Goal: Transaction & Acquisition: Obtain resource

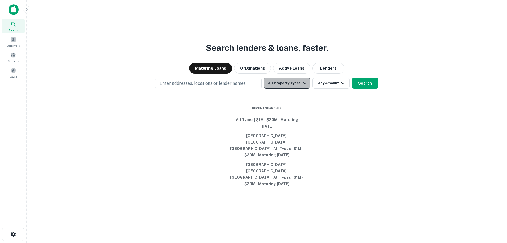
click at [291, 88] on button "All Property Types" at bounding box center [287, 83] width 46 height 11
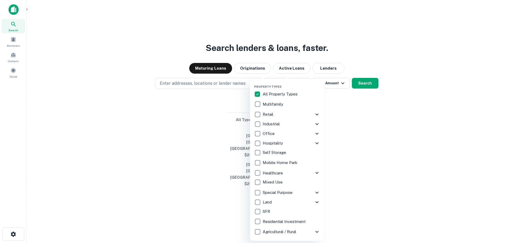
click at [202, 129] on div at bounding box center [255, 121] width 511 height 243
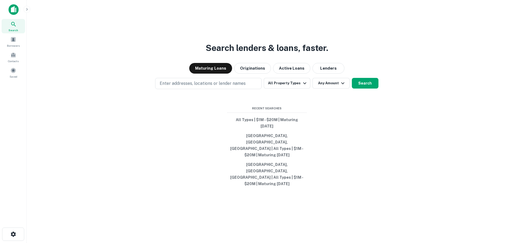
click at [298, 92] on div "Search lenders & loans, faster. Maturing Loans Originations Active Loans Lender…" at bounding box center [267, 134] width 472 height 243
click at [298, 88] on button "All Property Types" at bounding box center [287, 83] width 46 height 11
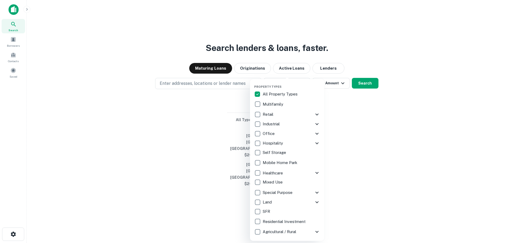
click at [218, 122] on div at bounding box center [255, 121] width 511 height 243
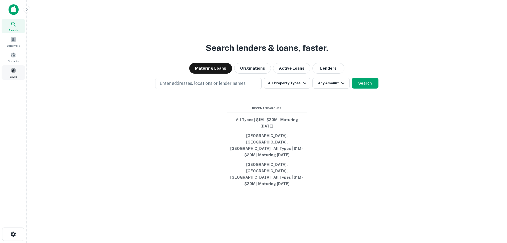
click at [14, 68] on span at bounding box center [13, 70] width 6 height 6
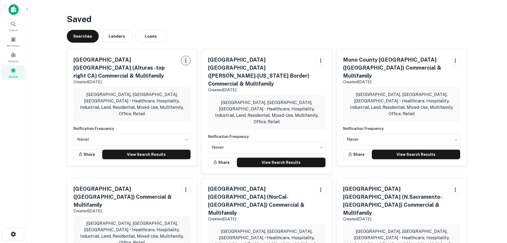
click at [189, 59] on button "button" at bounding box center [186, 61] width 10 height 10
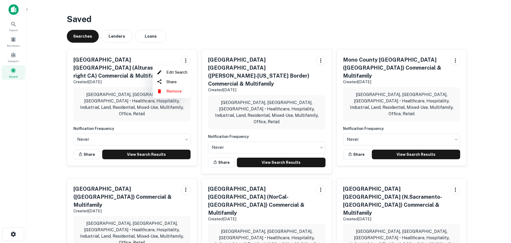
click at [199, 39] on div at bounding box center [255, 121] width 511 height 243
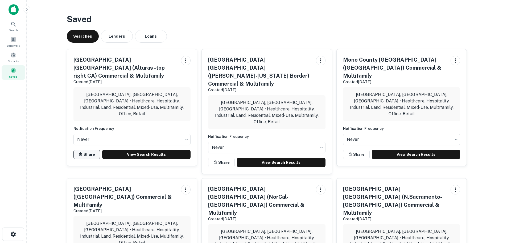
click at [87, 149] on button "Share" at bounding box center [86, 154] width 27 height 10
click at [18, 24] on div "Search" at bounding box center [13, 26] width 23 height 14
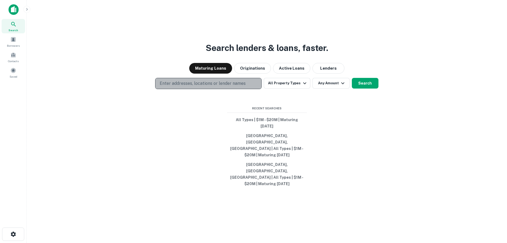
click at [222, 87] on p "Enter addresses, locations or lender names" at bounding box center [203, 83] width 86 height 6
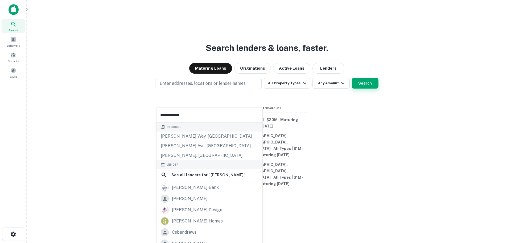
type input "**********"
click at [371, 88] on button "Search" at bounding box center [365, 83] width 27 height 11
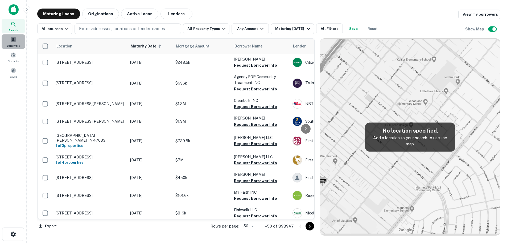
click at [8, 45] on span "Borrowers" at bounding box center [13, 45] width 13 height 4
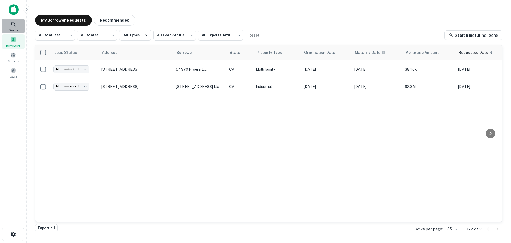
click at [18, 23] on div "Search" at bounding box center [13, 26] width 23 height 14
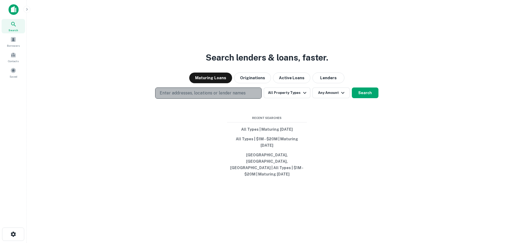
click at [178, 96] on p "Enter addresses, locations or lender names" at bounding box center [203, 93] width 86 height 6
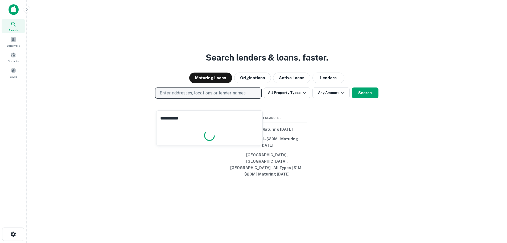
type input "**********"
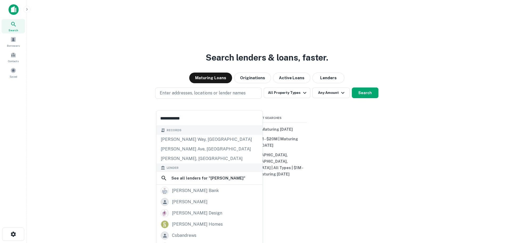
drag, startPoint x: 190, startPoint y: 118, endPoint x: 128, endPoint y: 105, distance: 63.4
click at [132, 111] on body "**********" at bounding box center [253, 121] width 507 height 243
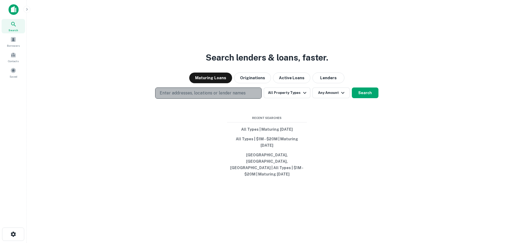
click at [223, 96] on p "Enter addresses, locations or lender names" at bounding box center [203, 93] width 86 height 6
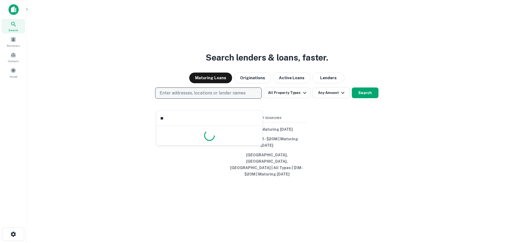
type input "*"
type input "**********"
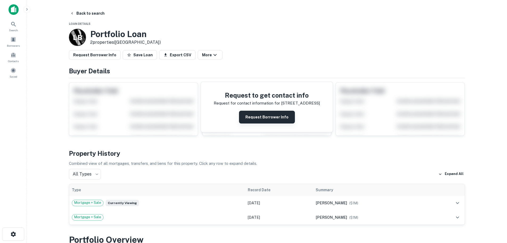
click at [263, 121] on button "Request Borrower Info" at bounding box center [267, 116] width 56 height 13
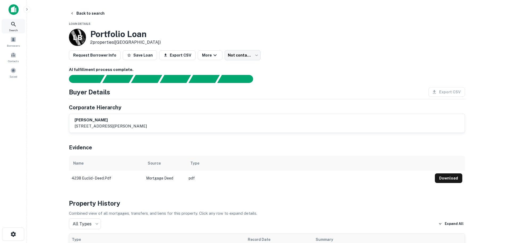
click at [15, 27] on icon at bounding box center [13, 24] width 6 height 6
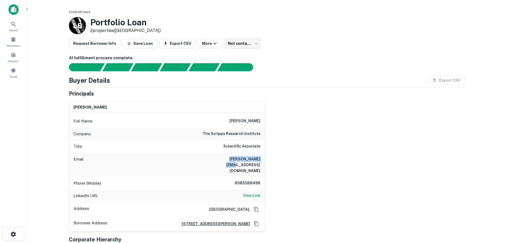
drag, startPoint x: 228, startPoint y: 158, endPoint x: 263, endPoint y: 163, distance: 35.8
click at [263, 163] on div "Email arvai@scripps.edu" at bounding box center [166, 165] width 195 height 24
copy h6 "arvai@scripps.edu"
click at [223, 158] on div "Email arvai@scripps.edu" at bounding box center [166, 165] width 195 height 24
click at [227, 158] on div "Email arvai@scripps.edu" at bounding box center [166, 165] width 195 height 24
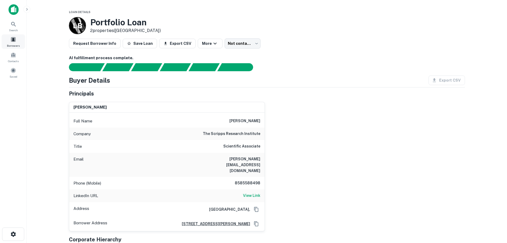
click at [6, 38] on div "Borrowers" at bounding box center [13, 41] width 23 height 14
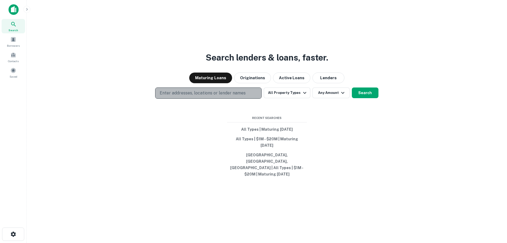
click at [191, 96] on p "Enter addresses, locations or lender names" at bounding box center [203, 93] width 86 height 6
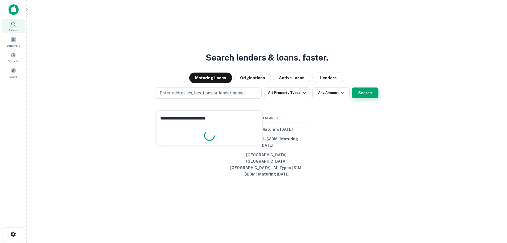
type input "**********"
click at [353, 98] on button "Search" at bounding box center [365, 92] width 27 height 11
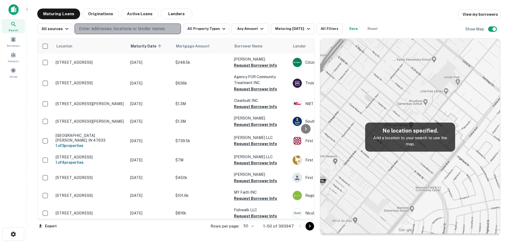
click at [110, 24] on button "Enter addresses, locations or lender names" at bounding box center [128, 28] width 107 height 11
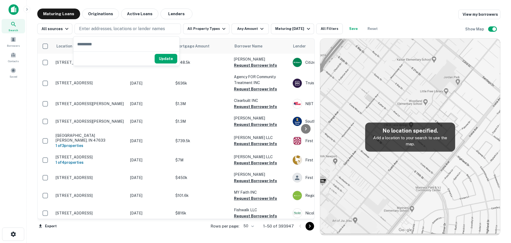
type input "**********"
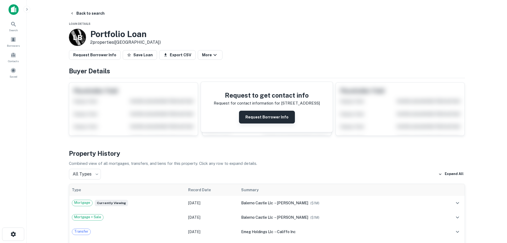
click at [256, 116] on button "Request Borrower Info" at bounding box center [267, 116] width 56 height 13
